Goal: Navigation & Orientation: Find specific page/section

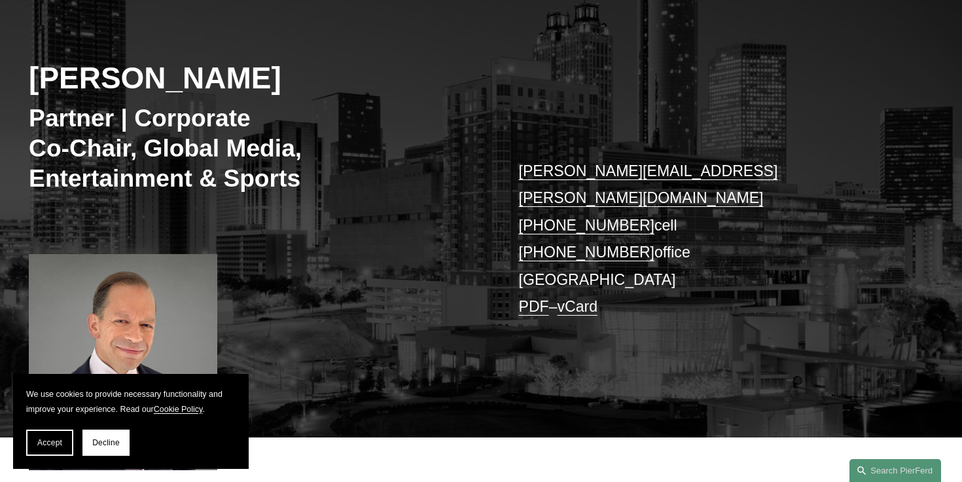
scroll to position [165, 0]
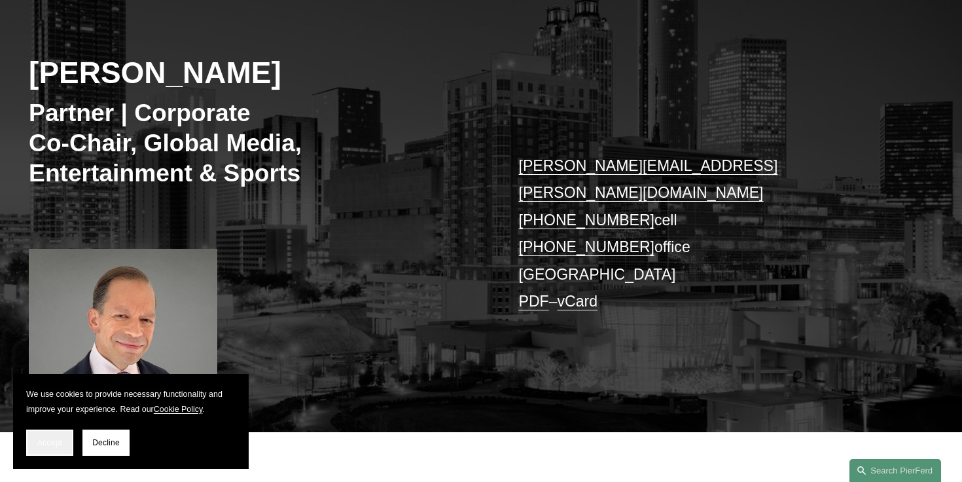
click at [61, 450] on button "Accept" at bounding box center [49, 442] width 47 height 26
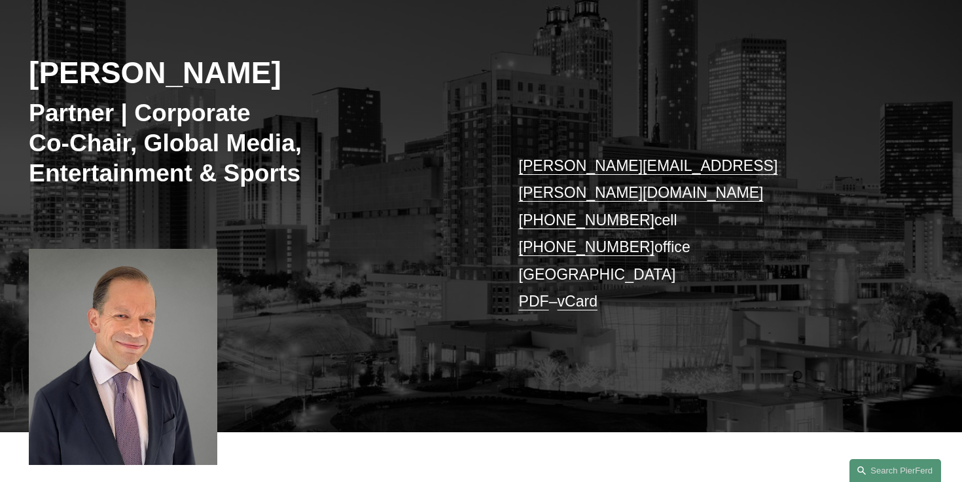
scroll to position [501, 0]
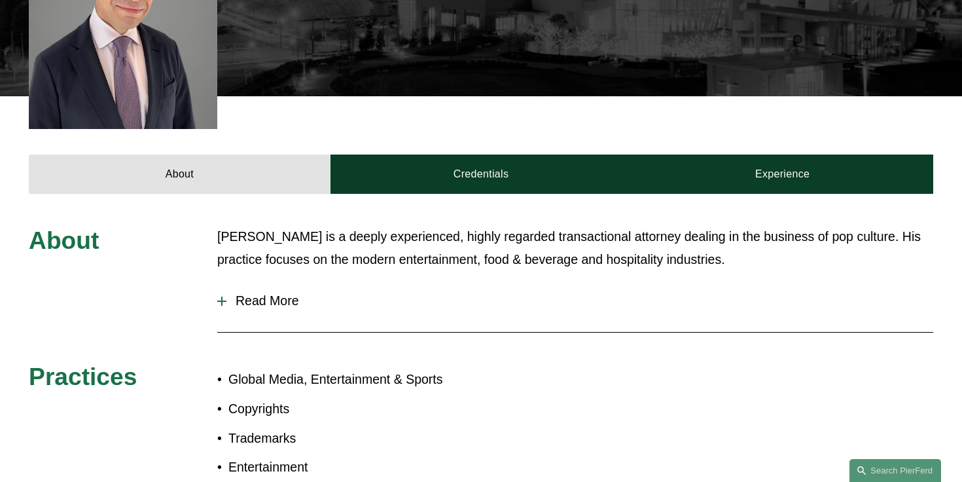
click at [284, 293] on span "Read More" at bounding box center [580, 300] width 707 height 15
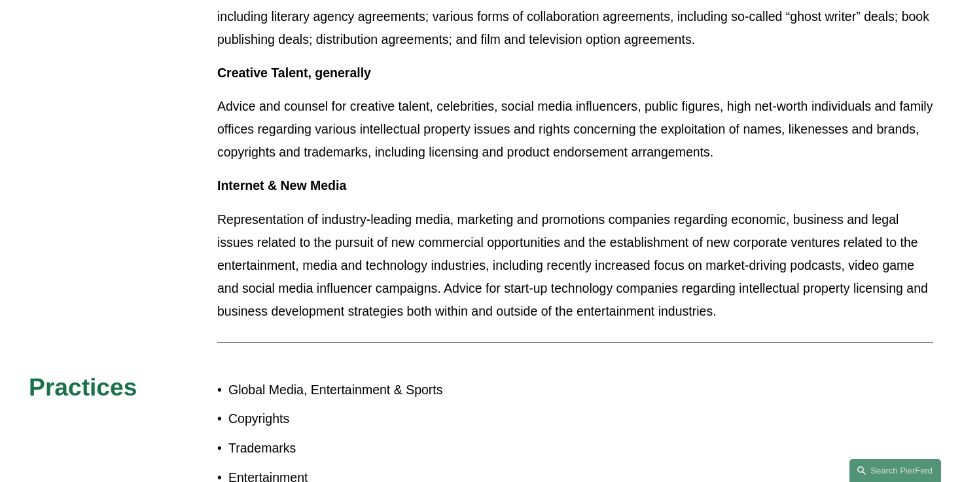
scroll to position [2180, 0]
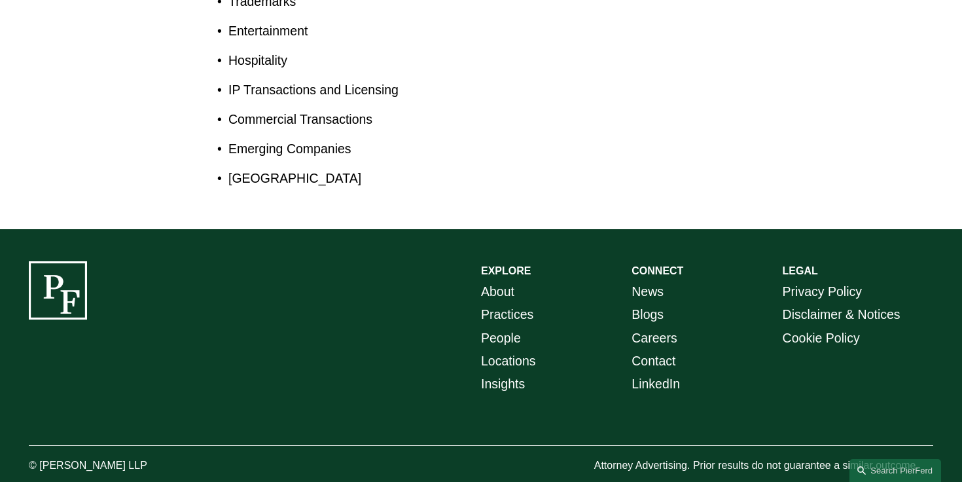
click at [506, 280] on link "About" at bounding box center [497, 291] width 33 height 23
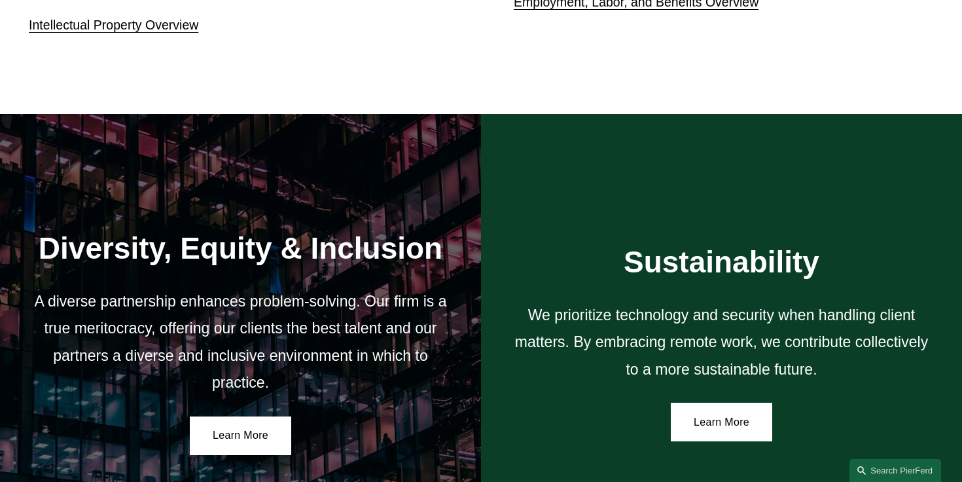
scroll to position [2401, 0]
